Goal: Task Accomplishment & Management: Manage account settings

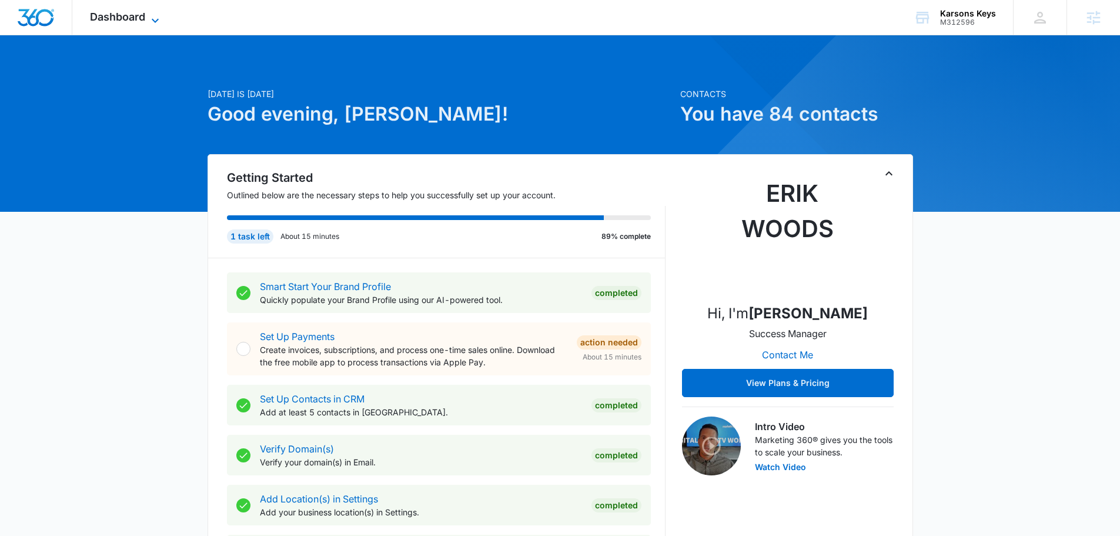
click at [116, 16] on span "Dashboard" at bounding box center [117, 17] width 55 height 12
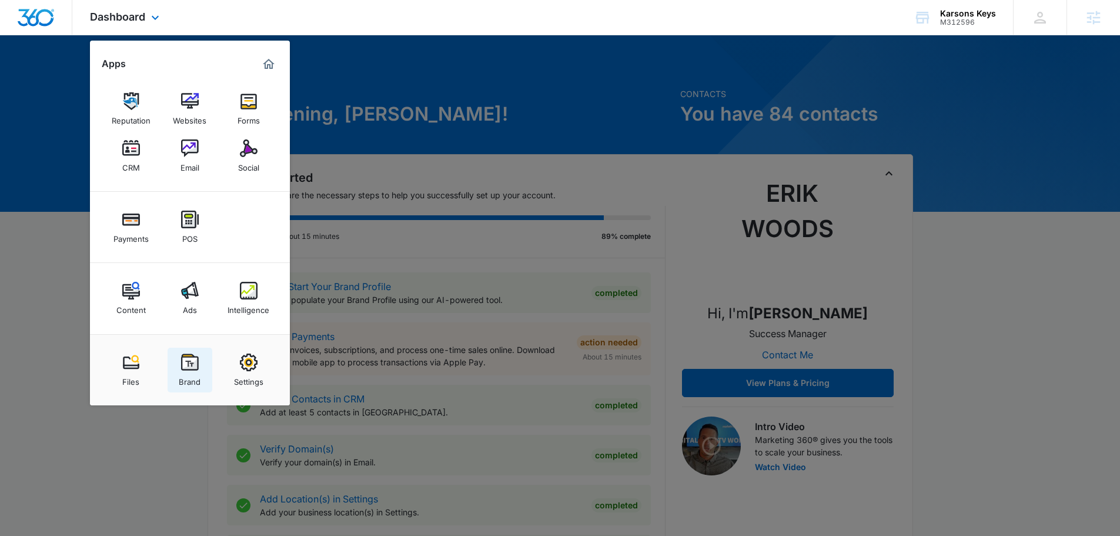
click at [192, 362] on img at bounding box center [190, 362] width 18 height 18
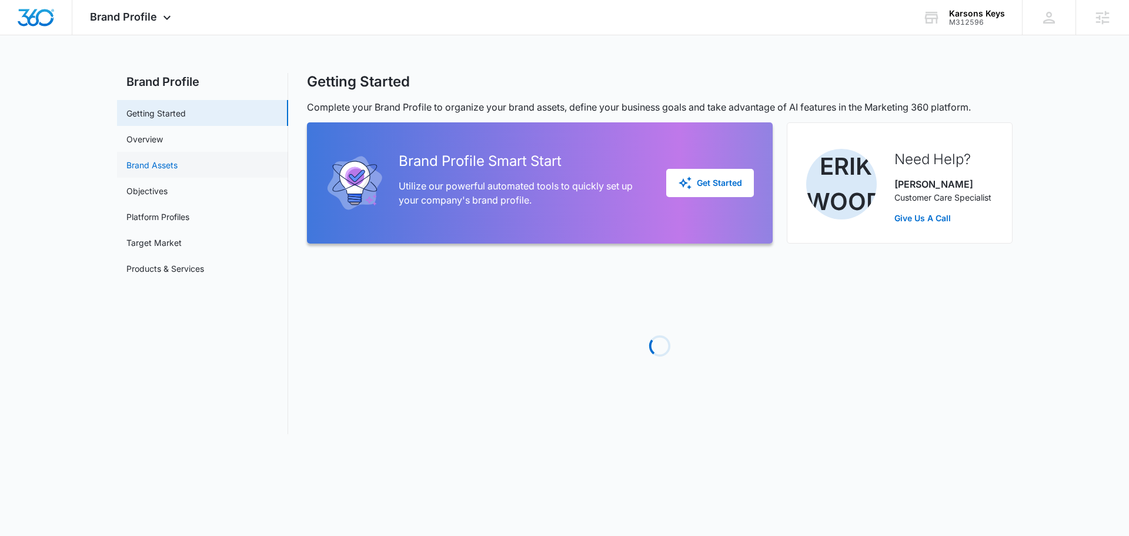
click at [151, 165] on link "Brand Assets" at bounding box center [151, 165] width 51 height 12
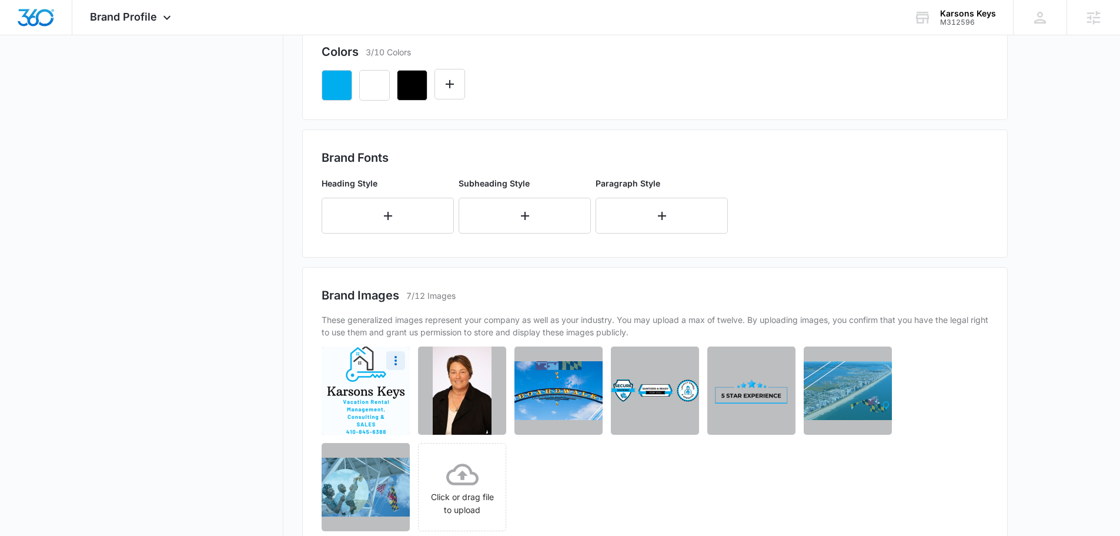
scroll to position [373, 0]
